Goal: Information Seeking & Learning: Get advice/opinions

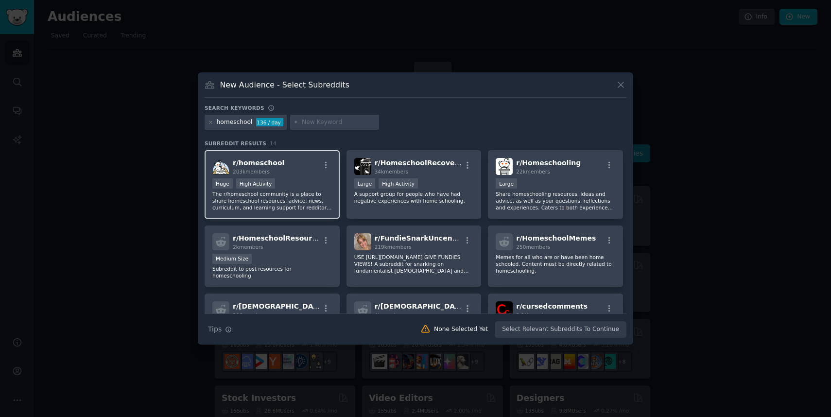
click at [293, 197] on p "The r/homeschool community is a place to share homeschool resources, advice, ne…" at bounding box center [272, 201] width 120 height 20
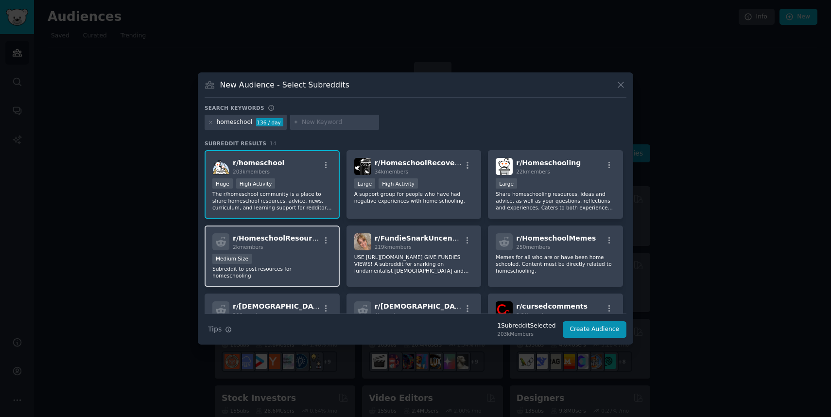
click at [267, 259] on div "Medium Size" at bounding box center [272, 260] width 120 height 12
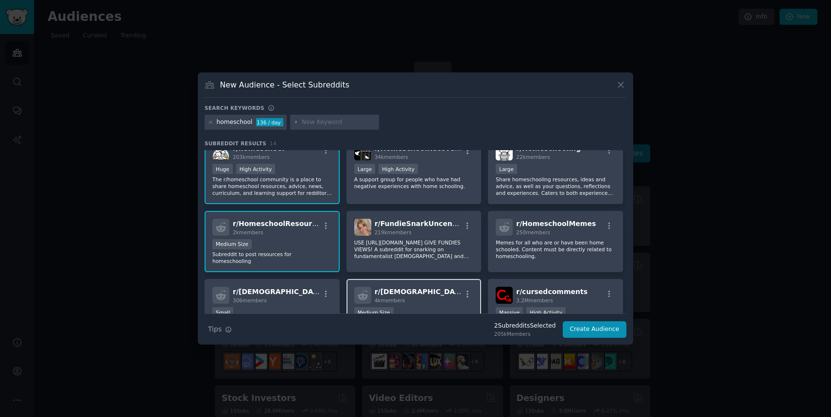
scroll to position [4, 0]
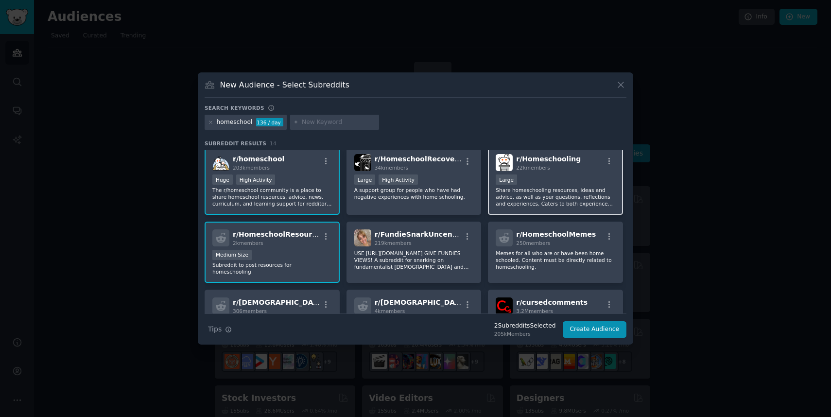
click at [542, 191] on p "Share homeschooling resources, ideas and advice, as well as your questions, ref…" at bounding box center [556, 197] width 120 height 20
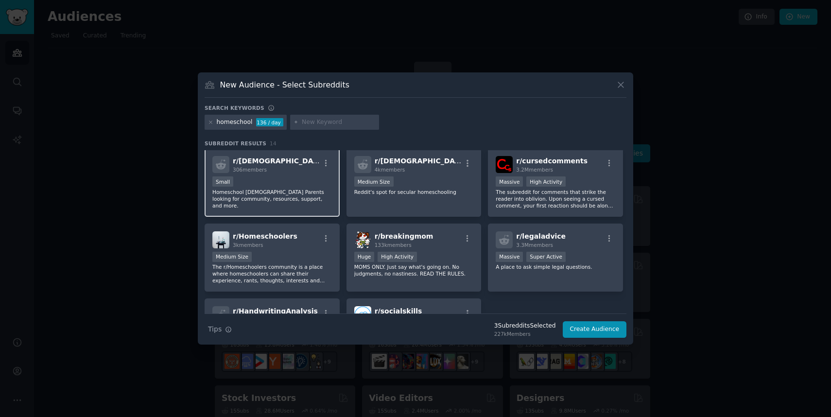
scroll to position [146, 0]
click at [285, 263] on p "The r/Homeschoolers community is a place where homeschoolers can share their ex…" at bounding box center [272, 273] width 120 height 20
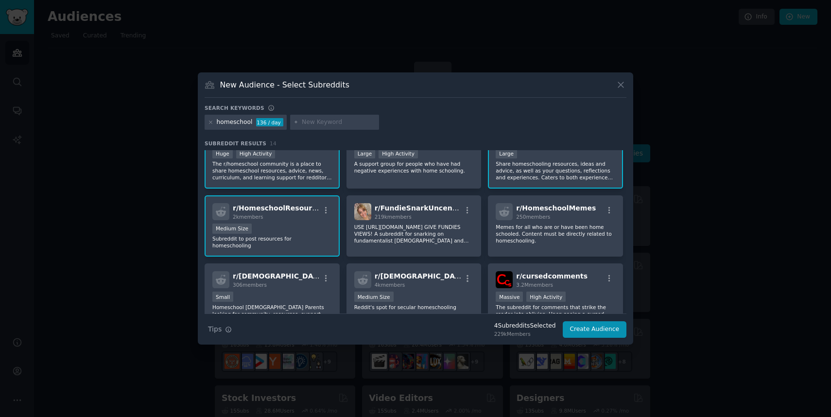
scroll to position [0, 0]
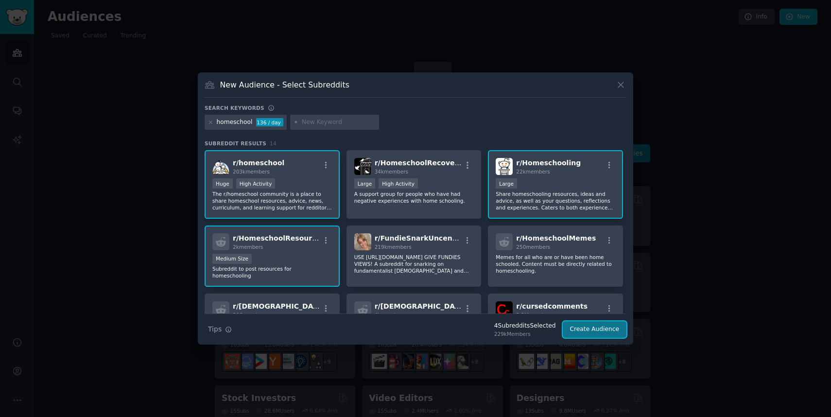
click at [588, 328] on button "Create Audience" at bounding box center [595, 329] width 64 height 17
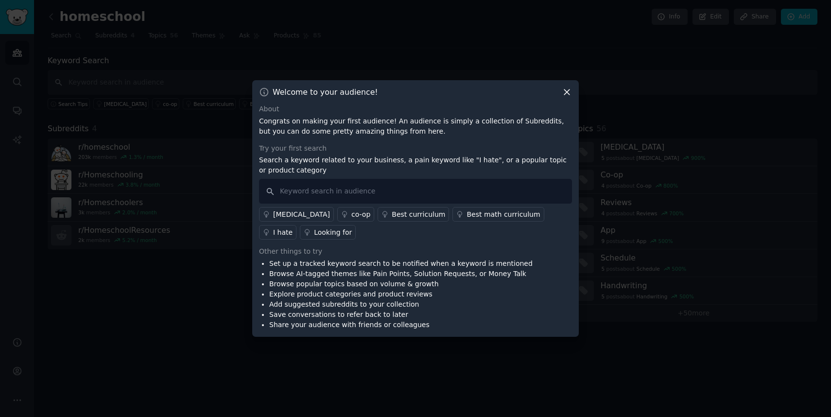
click at [567, 92] on icon at bounding box center [566, 92] width 5 height 5
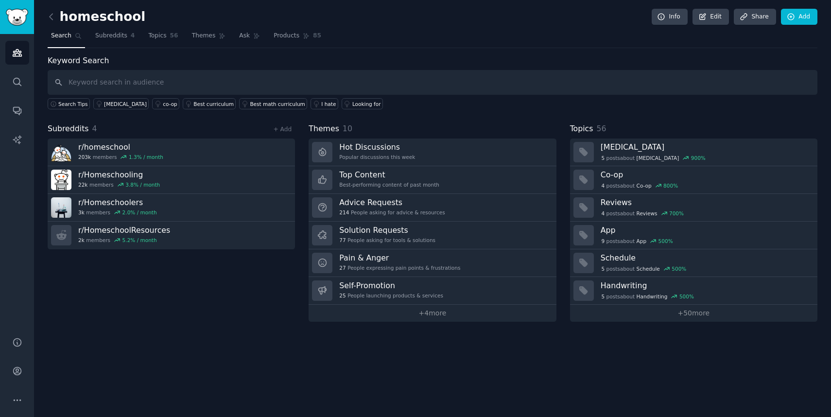
click at [179, 310] on div "Subreddits 4 + Add r/ homeschool 203k members 1.3 % / month r/ Homeschooling 22…" at bounding box center [171, 222] width 247 height 199
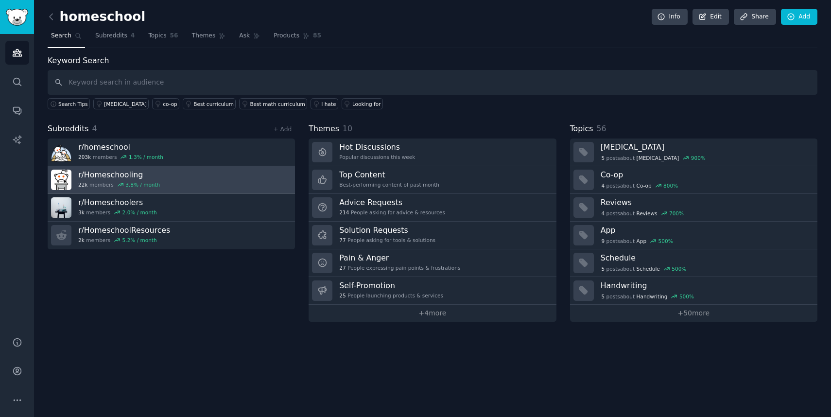
click at [115, 179] on h3 "r/ Homeschooling" at bounding box center [119, 175] width 82 height 10
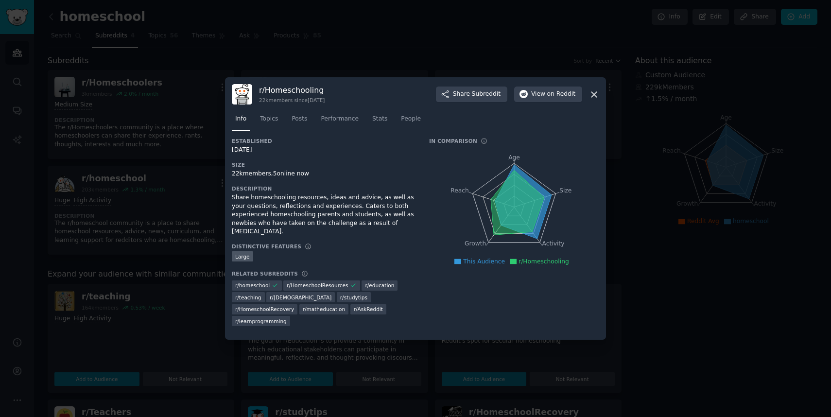
click at [151, 153] on div at bounding box center [415, 208] width 831 height 417
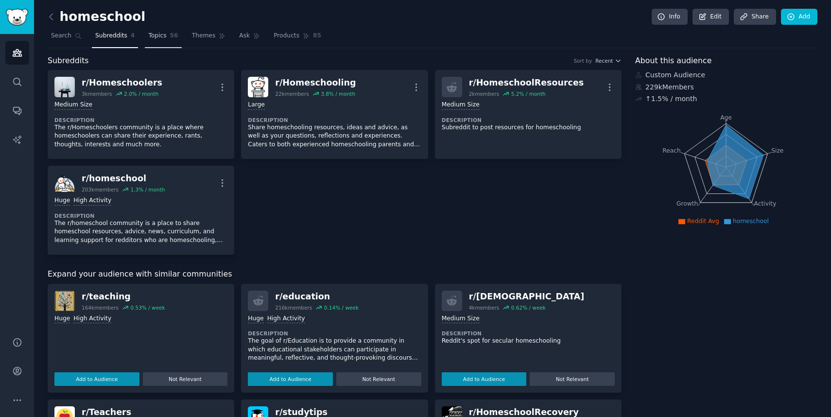
click at [162, 40] on link "Topics 56" at bounding box center [163, 38] width 36 height 20
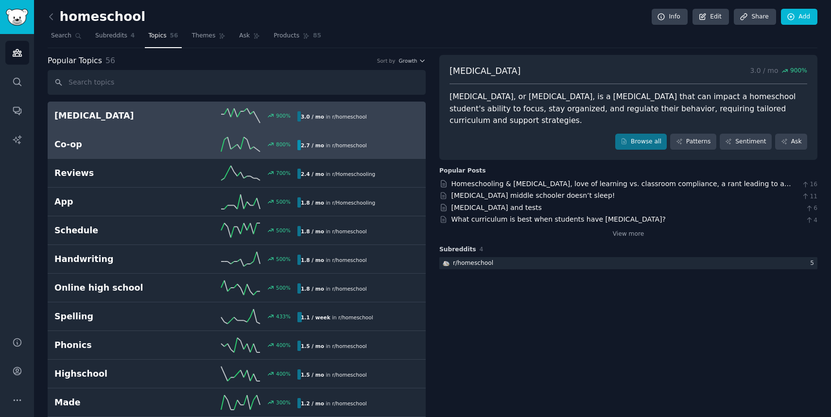
click at [88, 143] on h2 "Co-op" at bounding box center [115, 145] width 122 height 12
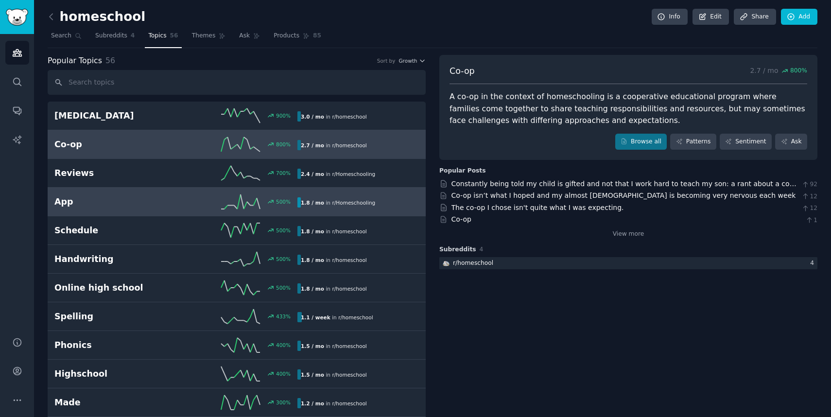
click at [113, 196] on h2 "App" at bounding box center [115, 202] width 122 height 12
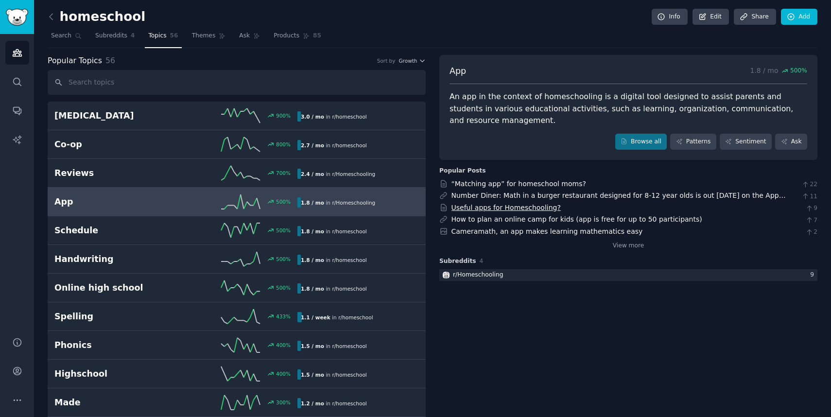
click at [525, 207] on link "Useful apps for Homeschooling?" at bounding box center [506, 208] width 109 height 8
click at [619, 248] on link "View more" at bounding box center [629, 246] width 32 height 9
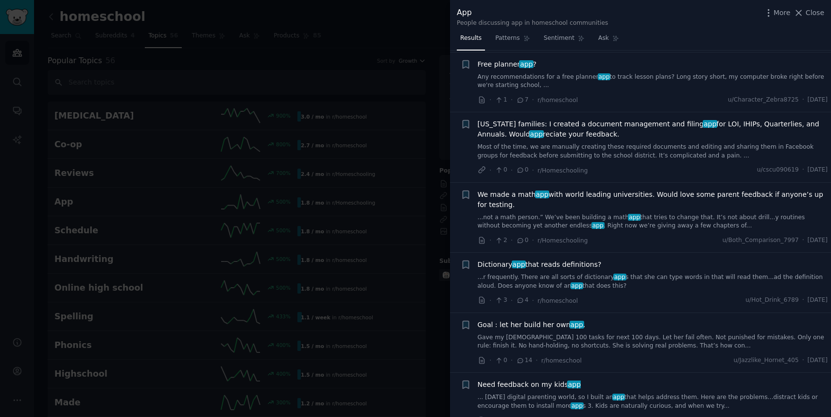
scroll to position [349, 0]
click at [701, 75] on link "Any recommendations for a free planner app to track lesson plans? Long story sh…" at bounding box center [653, 80] width 350 height 17
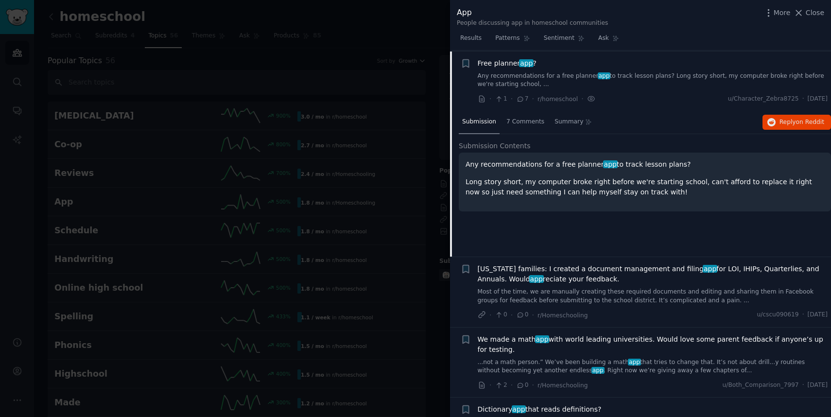
scroll to position [350, 0]
click at [776, 123] on button "Reply on Reddit" at bounding box center [797, 122] width 69 height 16
